Goal: Information Seeking & Learning: Learn about a topic

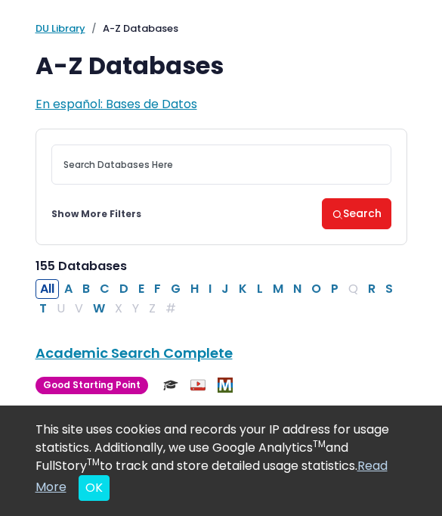
scroll to position [63, 0]
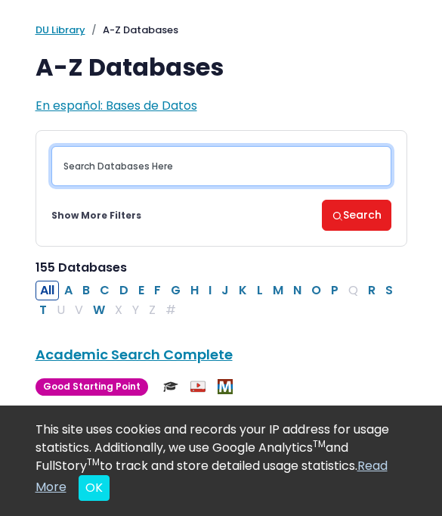
click at [265, 168] on input "Search database by title or keyword" at bounding box center [221, 166] width 340 height 40
type input "Prenatal development"
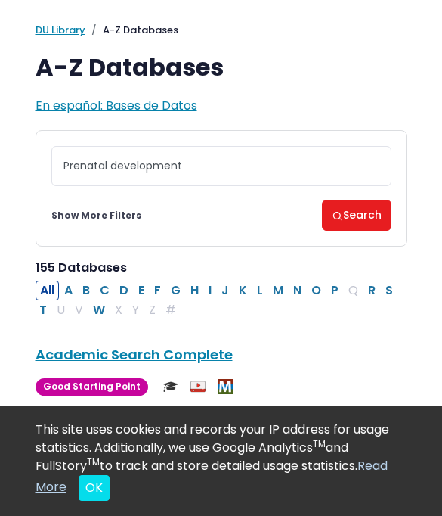
click at [356, 217] on button "Search" at bounding box center [357, 215] width 70 height 31
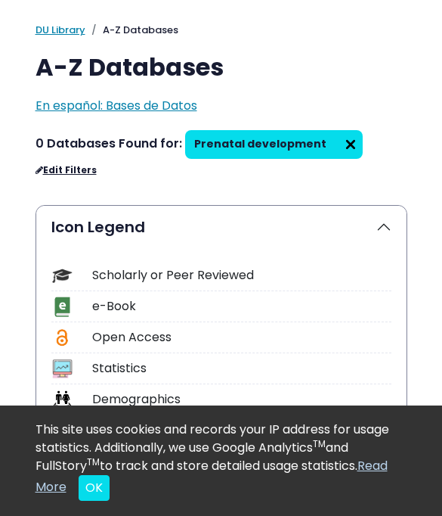
click at [253, 280] on div "Scholarly or Peer Reviewed" at bounding box center [241, 275] width 299 height 18
click at [190, 278] on div "Scholarly or Peer Reviewed" at bounding box center [241, 275] width 299 height 18
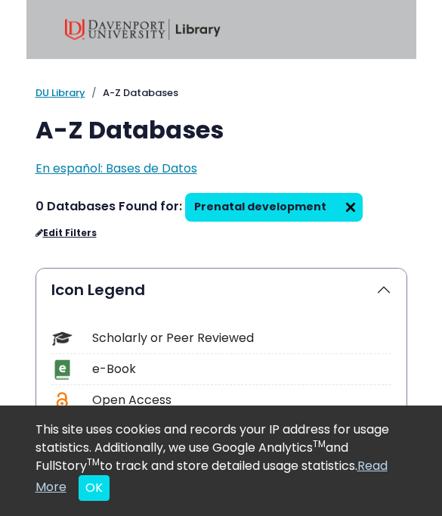
click at [339, 209] on img at bounding box center [351, 207] width 24 height 24
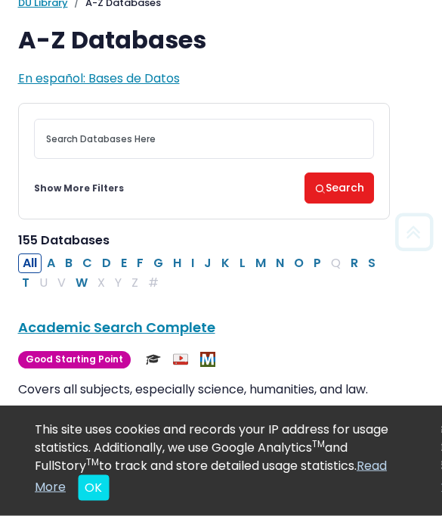
scroll to position [90, 17]
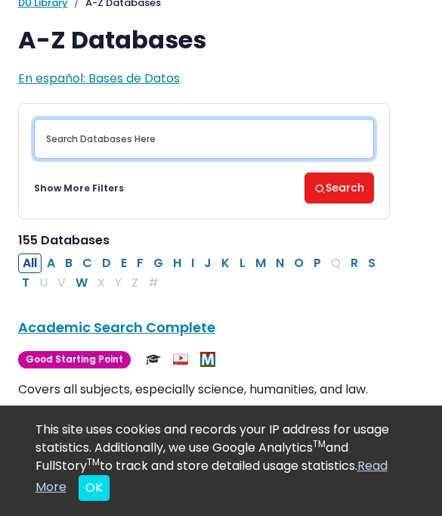
click at [271, 140] on input "Search database by title or keyword" at bounding box center [204, 139] width 340 height 40
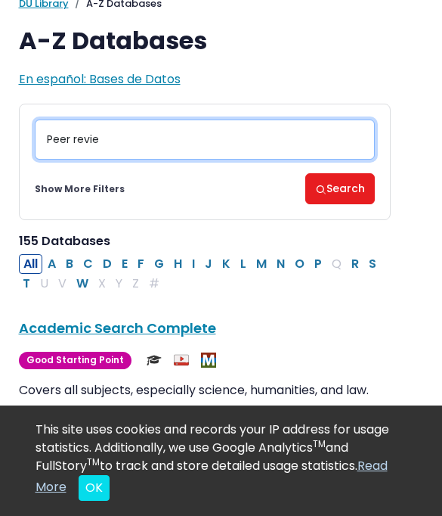
type input "Peer review"
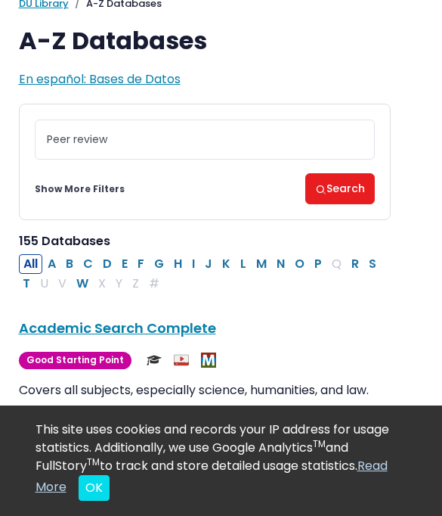
click at [351, 198] on button "Search" at bounding box center [340, 188] width 70 height 31
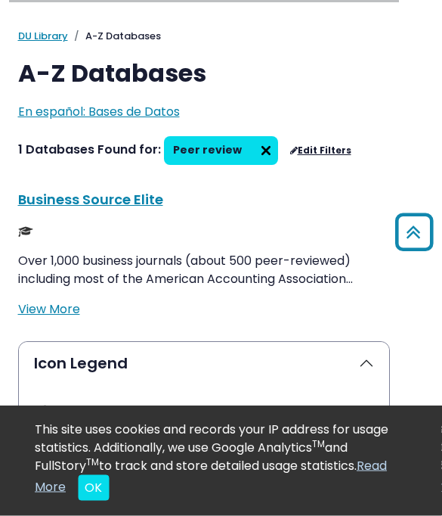
scroll to position [57, 17]
click at [316, 145] on link "Edit Filters" at bounding box center [320, 150] width 61 height 11
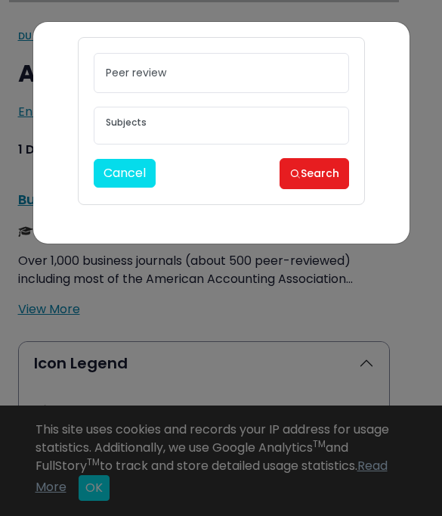
click at [311, 120] on textarea "Search" at bounding box center [221, 124] width 231 height 12
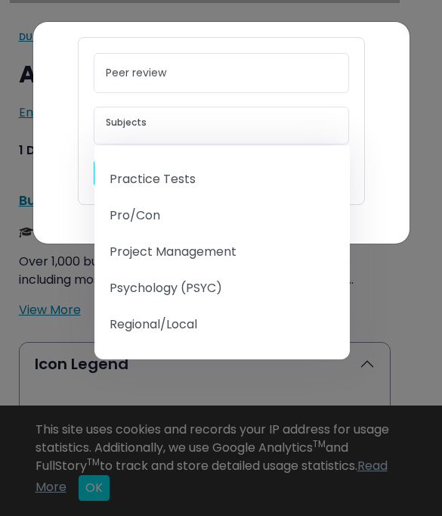
scroll to position [1676, 0]
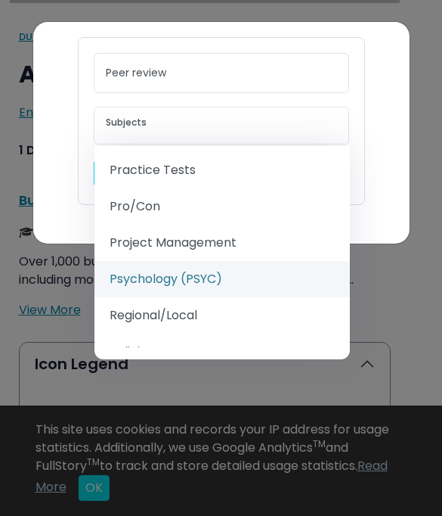
select select "232691"
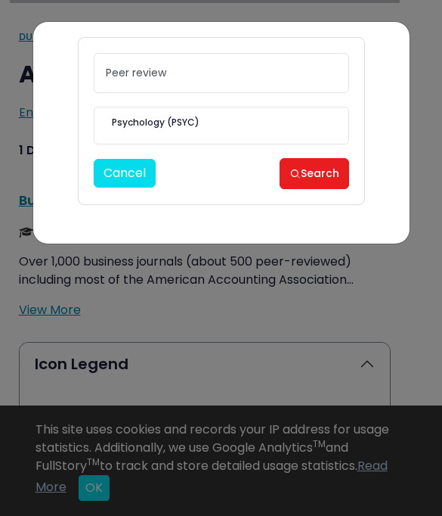
click at [313, 177] on button "Search" at bounding box center [315, 173] width 70 height 31
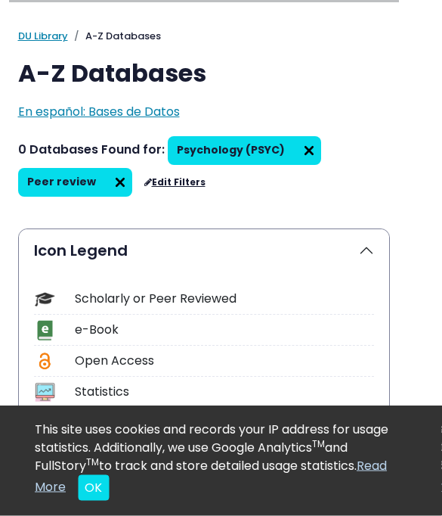
click at [92, 498] on button "OK" at bounding box center [94, 488] width 31 height 26
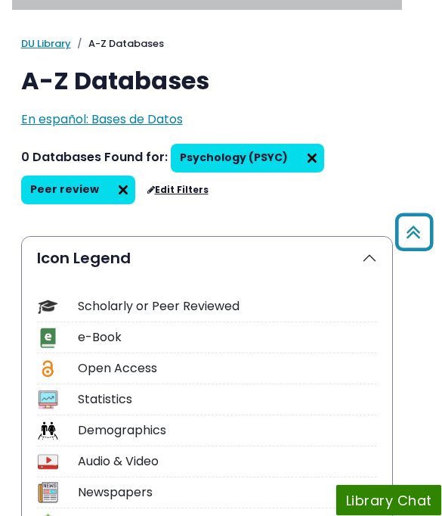
scroll to position [0, 14]
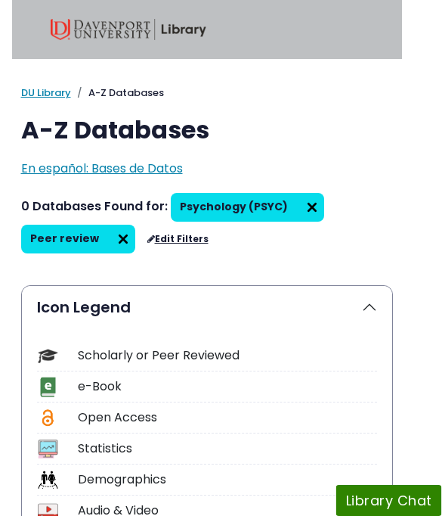
click at [124, 245] on img at bounding box center [124, 239] width 24 height 24
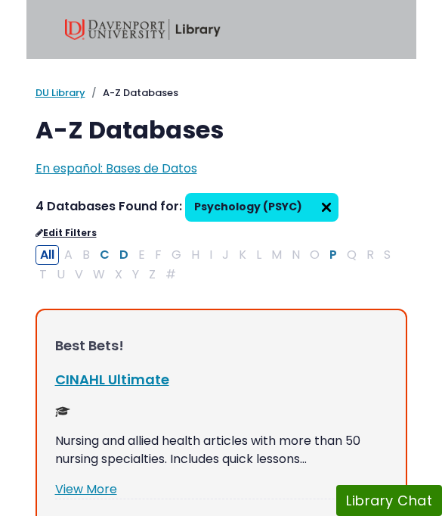
click at [399, 495] on button "Library Chat" at bounding box center [390, 500] width 106 height 31
